Goal: Information Seeking & Learning: Check status

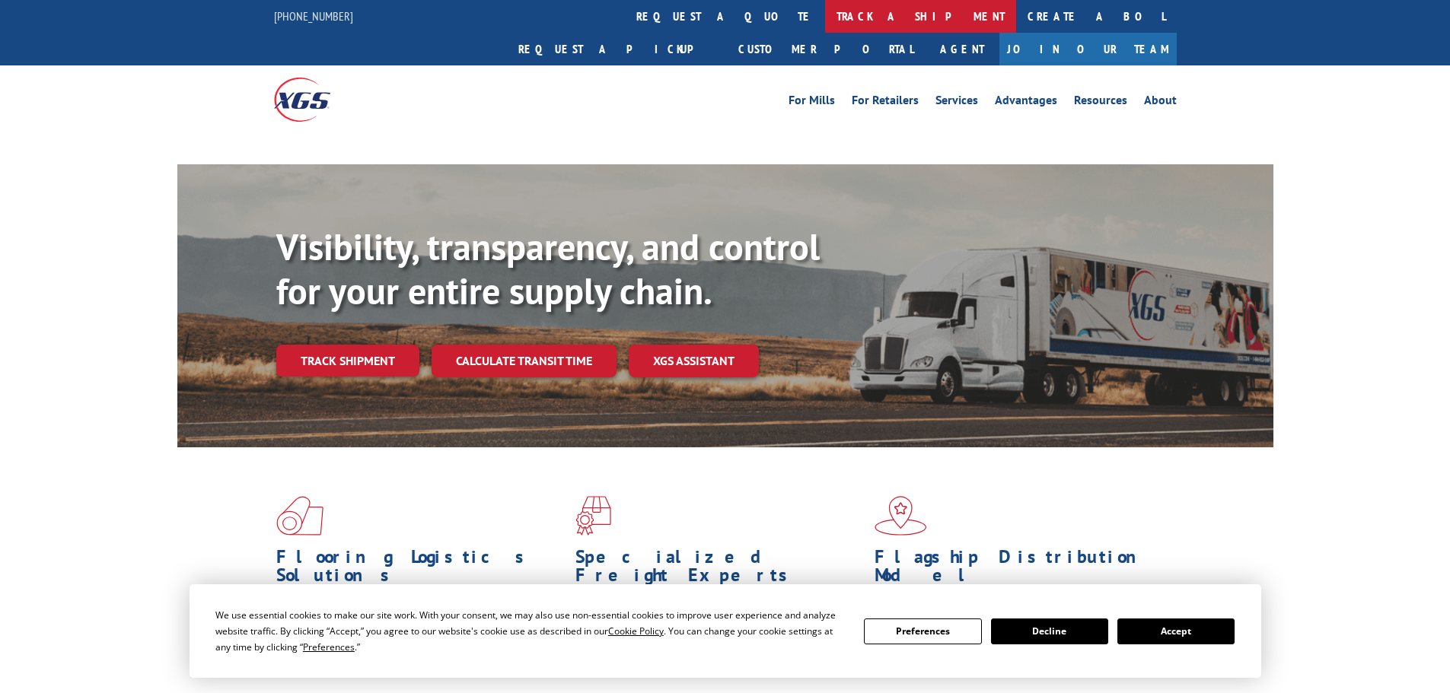
click at [825, 17] on link "track a shipment" at bounding box center [920, 16] width 191 height 33
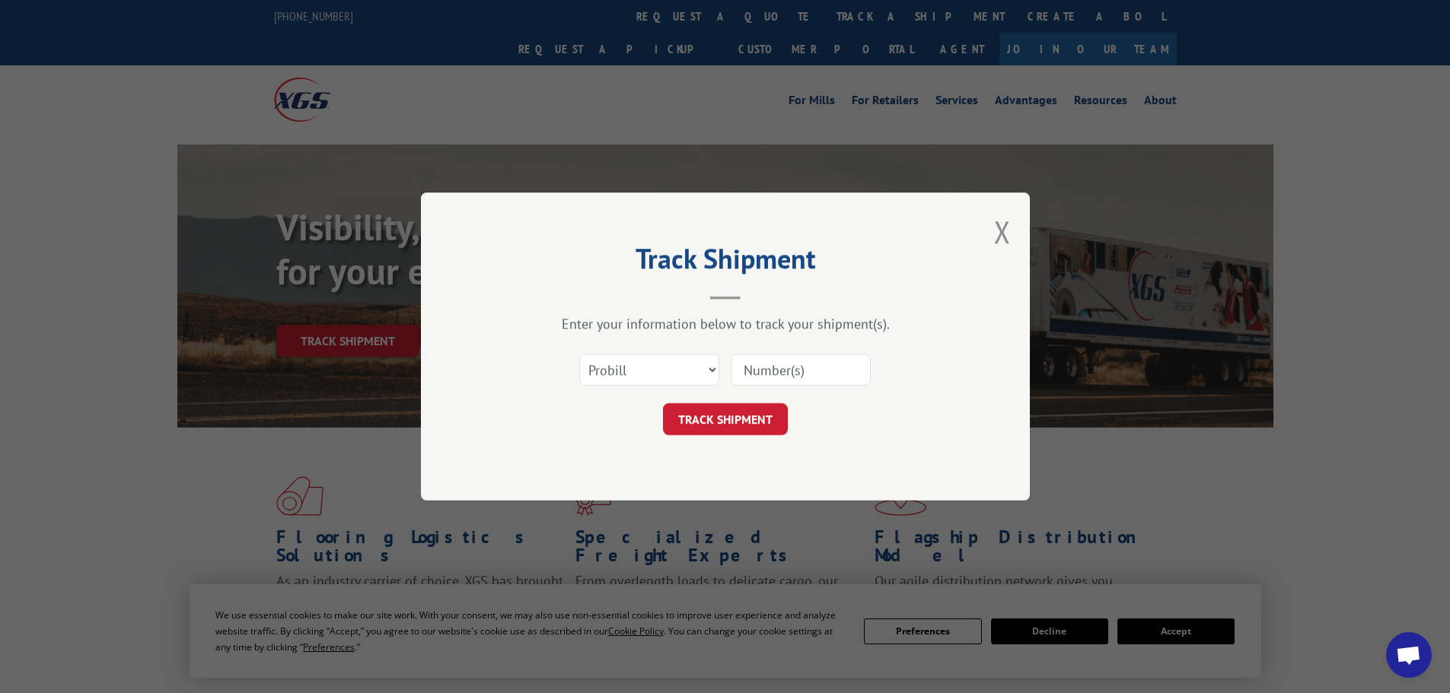
drag, startPoint x: 661, startPoint y: 369, endPoint x: 659, endPoint y: 381, distance: 11.6
click at [661, 371] on select "Select category... Probill BOL PO" at bounding box center [649, 370] width 140 height 32
select select "bol"
click at [579, 354] on select "Select category... Probill BOL PO" at bounding box center [649, 370] width 140 height 32
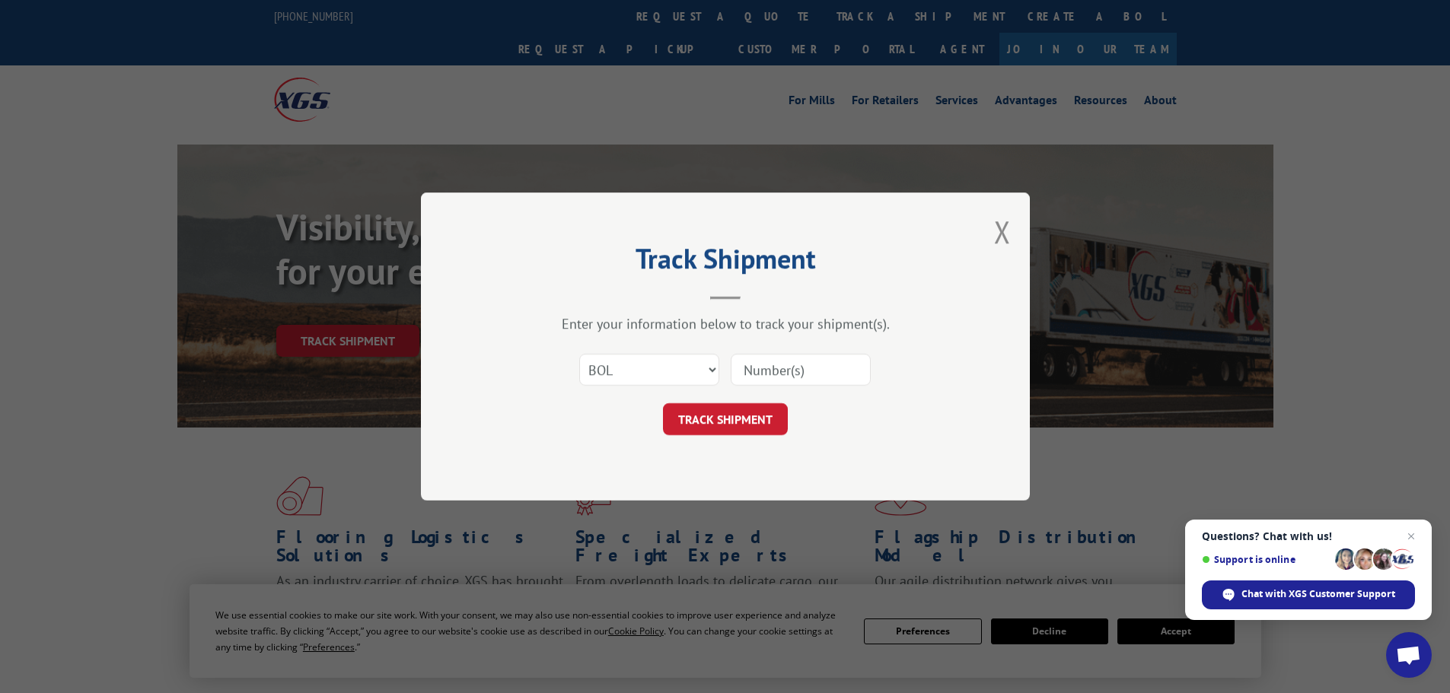
paste input "5560183"
type input "5560183"
click at [709, 416] on button "TRACK SHIPMENT" at bounding box center [725, 419] width 125 height 32
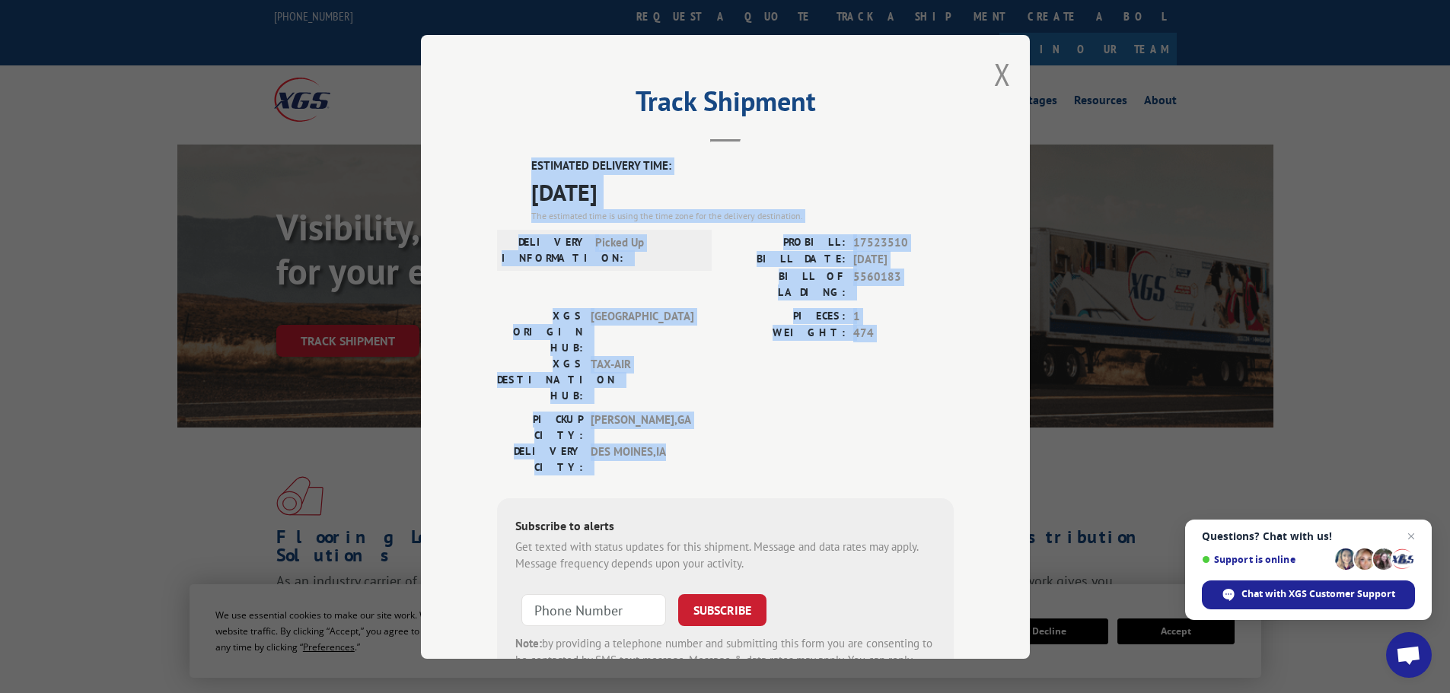
drag, startPoint x: 658, startPoint y: 374, endPoint x: 504, endPoint y: 166, distance: 258.9
click at [504, 166] on div "ESTIMATED DELIVERY TIME: [DATE] The estimated time is using the time zone for t…" at bounding box center [725, 431] width 457 height 547
copy div "ESTIMATED DELIVERY TIME: [DATE] The estimated time is using the time zone for t…"
click at [996, 74] on button "Close modal" at bounding box center [1002, 74] width 17 height 40
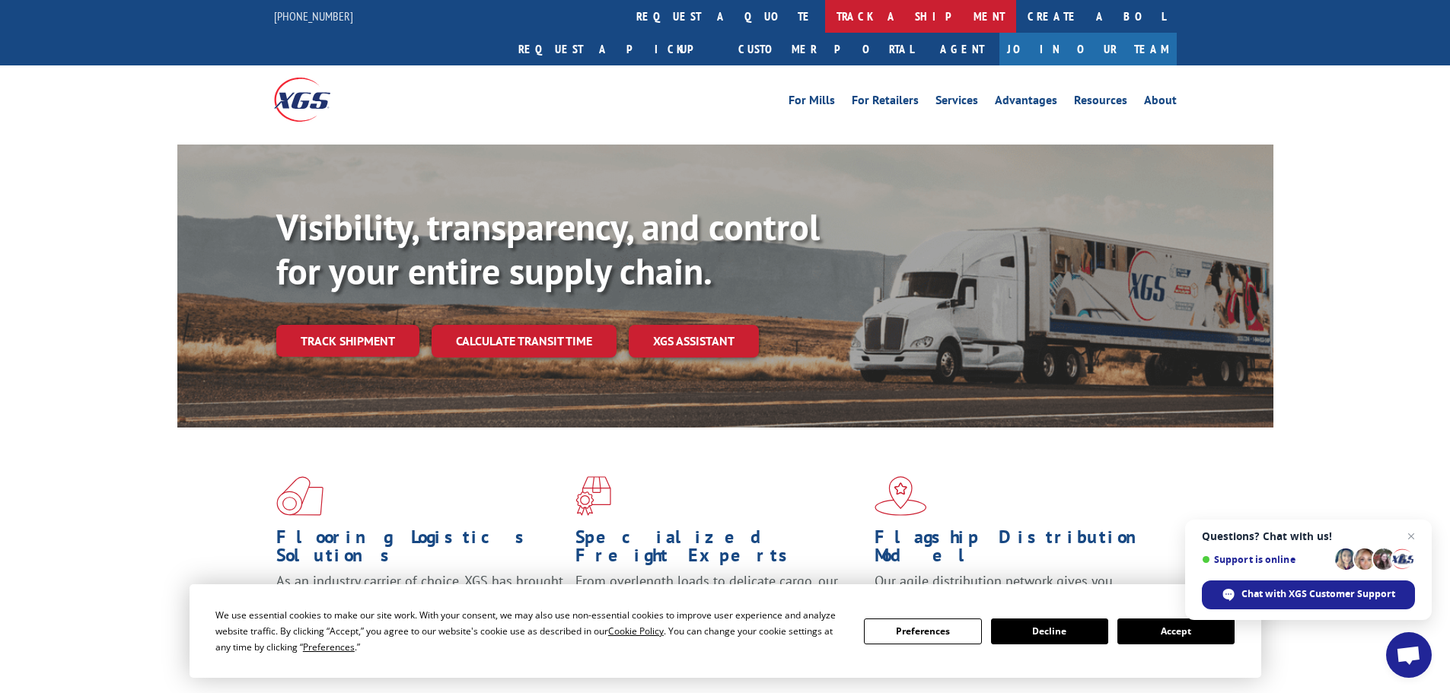
click at [825, 21] on link "track a shipment" at bounding box center [920, 16] width 191 height 33
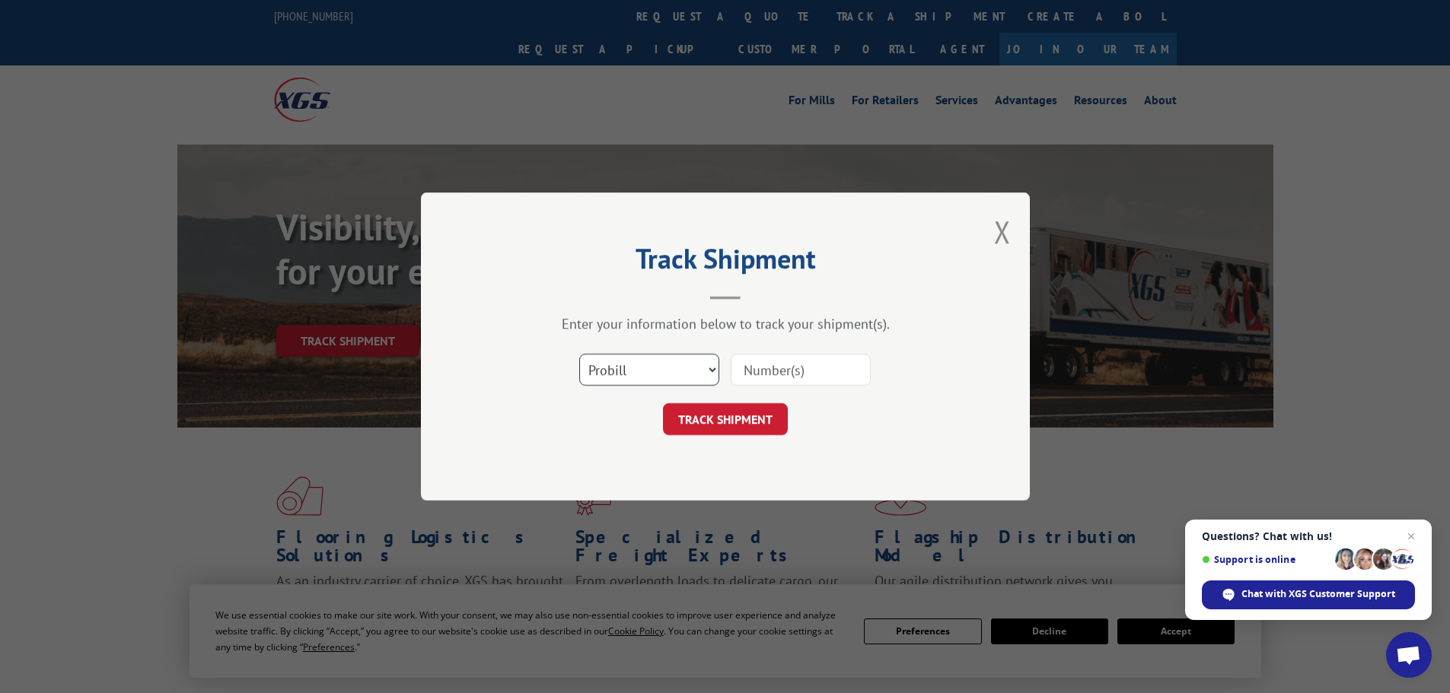
drag, startPoint x: 675, startPoint y: 378, endPoint x: 668, endPoint y: 384, distance: 10.2
click at [671, 382] on select "Select category... Probill BOL PO" at bounding box center [649, 370] width 140 height 32
select select "bol"
click at [579, 354] on select "Select category... Probill BOL PO" at bounding box center [649, 370] width 140 height 32
paste input "5560203"
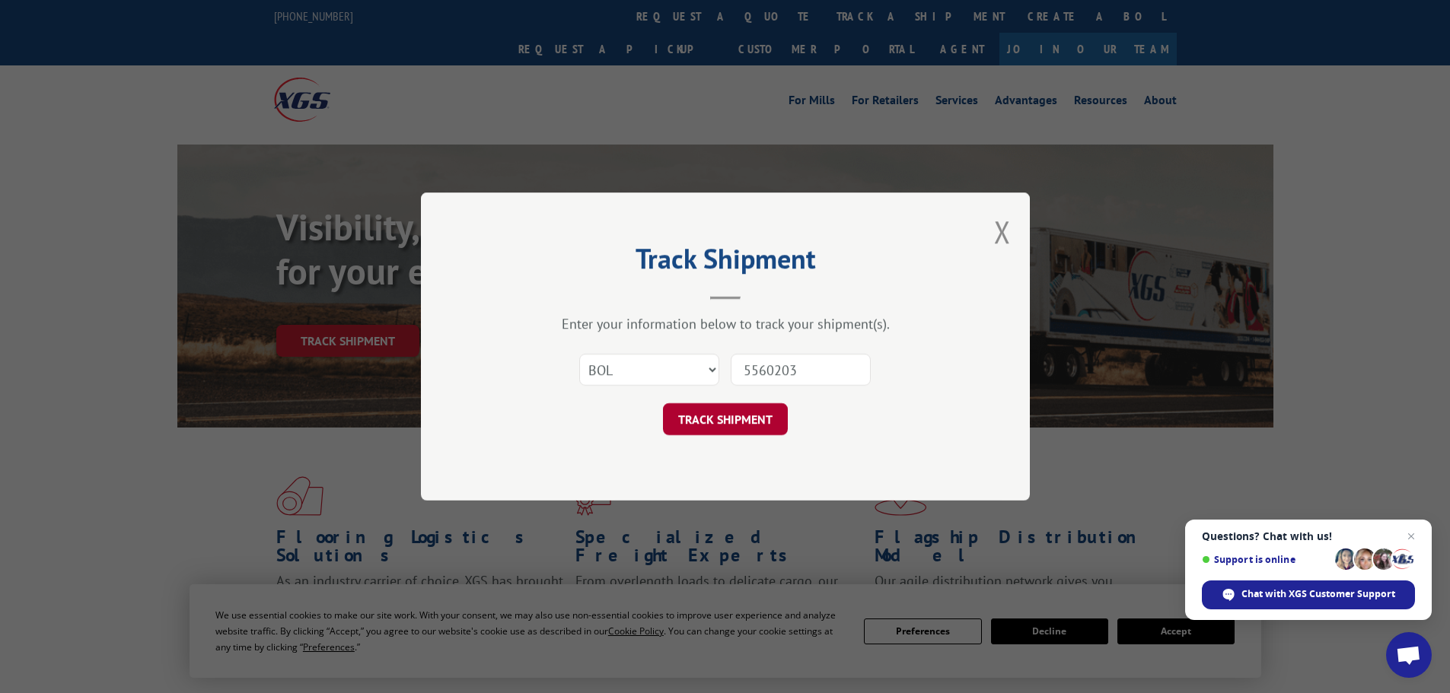
type input "5560203"
click at [707, 415] on button "TRACK SHIPMENT" at bounding box center [725, 419] width 125 height 32
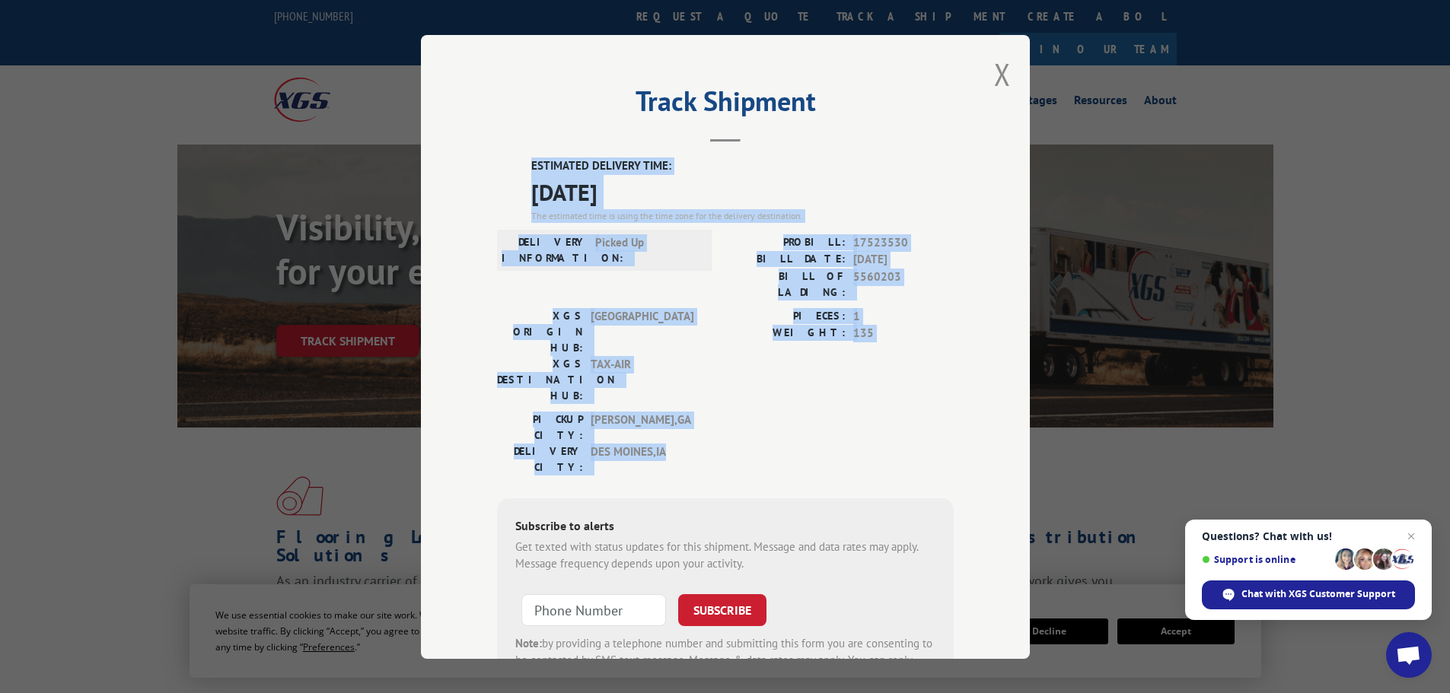
drag, startPoint x: 668, startPoint y: 375, endPoint x: 533, endPoint y: 181, distance: 236.3
click at [511, 170] on div "ESTIMATED DELIVERY TIME: [DATE] The estimated time is using the time zone for t…" at bounding box center [725, 431] width 457 height 547
copy div "ESTIMATED DELIVERY TIME: [DATE] The estimated time is using the time zone for t…"
